Goal: Check status: Check status

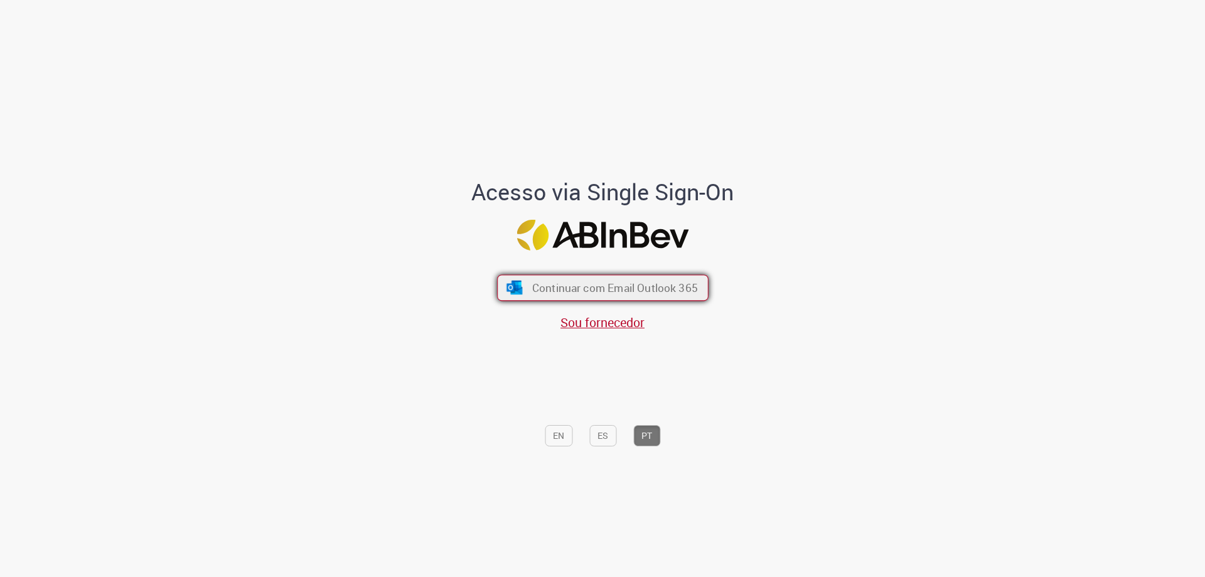
click at [602, 286] on span "Continuar com Email Outlook 365" at bounding box center [615, 288] width 166 height 14
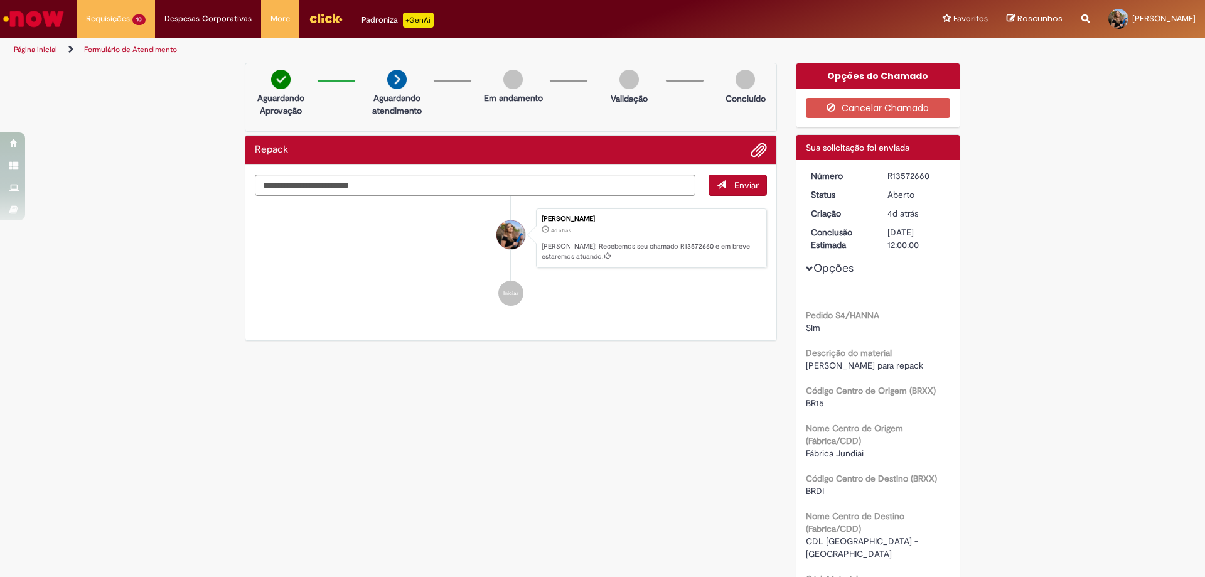
click at [556, 113] on div "Aguardando Aprovação Aguardando atendimento Em andamento Validação Concluído" at bounding box center [511, 97] width 532 height 69
click at [510, 185] on textarea "Digite sua mensagem aqui..." at bounding box center [475, 184] width 441 height 21
type textarea "**********"
